Goal: Register for event/course

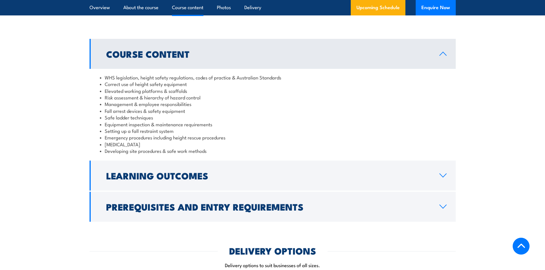
scroll to position [515, 0]
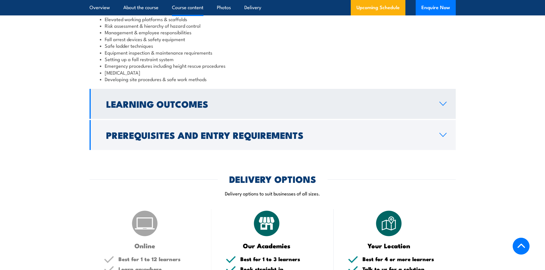
click at [452, 106] on link "Learning Outcomes" at bounding box center [273, 104] width 366 height 30
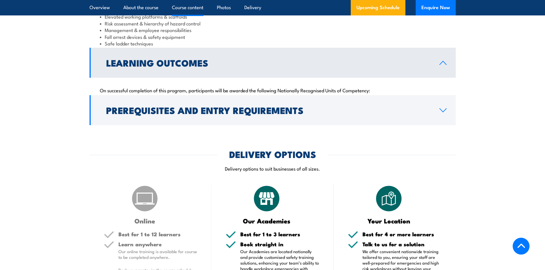
scroll to position [515, 0]
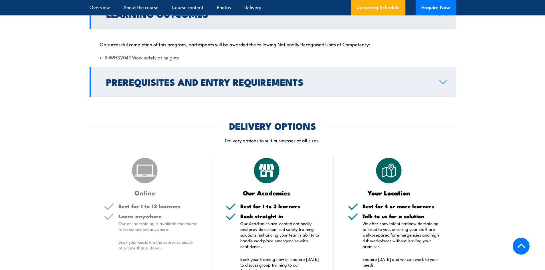
click at [436, 81] on link "Prerequisites and Entry Requirements" at bounding box center [273, 82] width 366 height 30
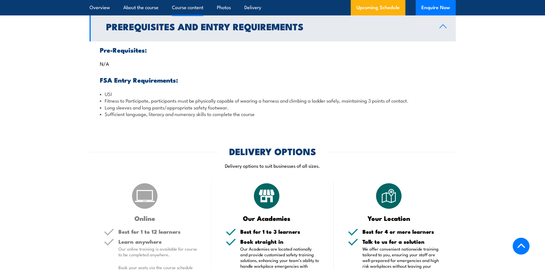
scroll to position [457, 0]
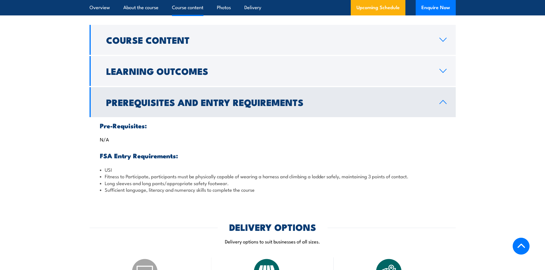
click at [408, 14] on div "Upcoming Schedule Enquire Now" at bounding box center [403, 7] width 105 height 15
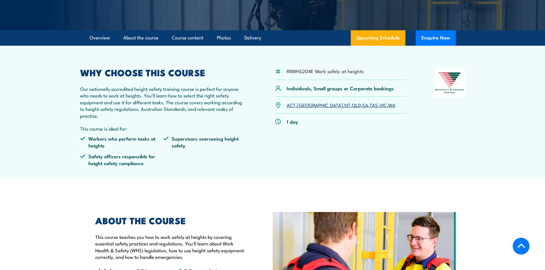
scroll to position [86, 0]
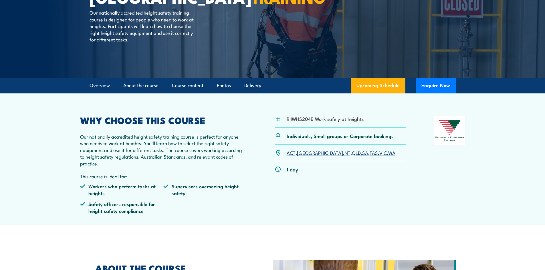
click at [362, 153] on link "SA" at bounding box center [365, 152] width 6 height 7
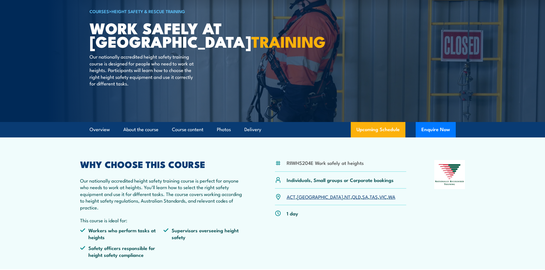
scroll to position [0, 0]
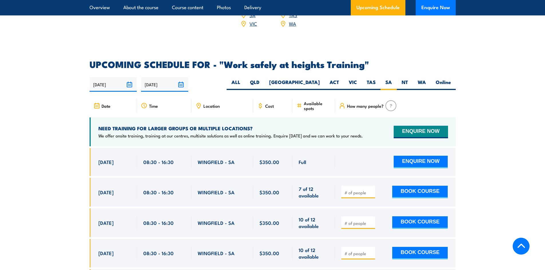
scroll to position [853, 0]
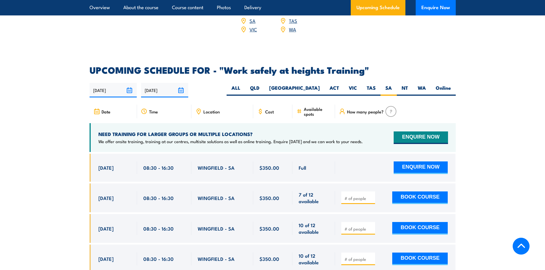
click at [205, 105] on div "Location" at bounding box center [222, 112] width 62 height 14
click at [201, 108] on icon at bounding box center [198, 111] width 6 height 6
click at [199, 108] on icon at bounding box center [198, 111] width 6 height 6
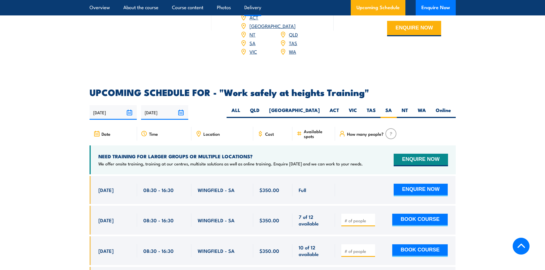
scroll to position [939, 0]
